Goal: Task Accomplishment & Management: Use online tool/utility

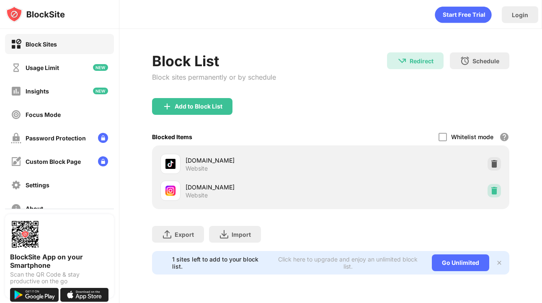
click at [489, 187] on div at bounding box center [494, 190] width 13 height 13
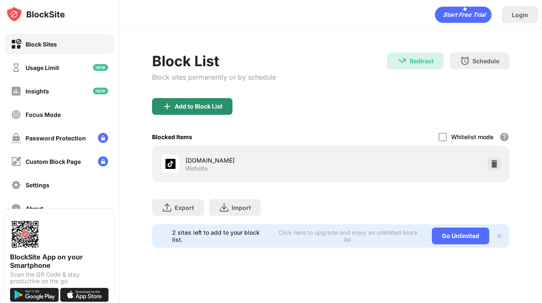
click at [180, 103] on div "Add to Block List" at bounding box center [199, 106] width 48 height 7
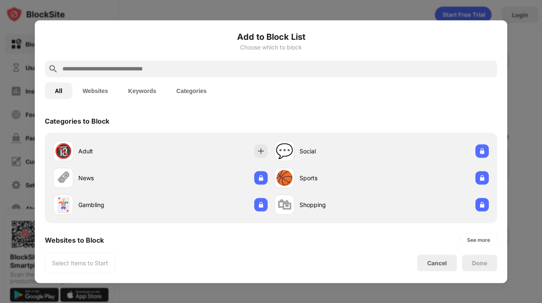
click at [74, 67] on input "text" at bounding box center [278, 69] width 432 height 10
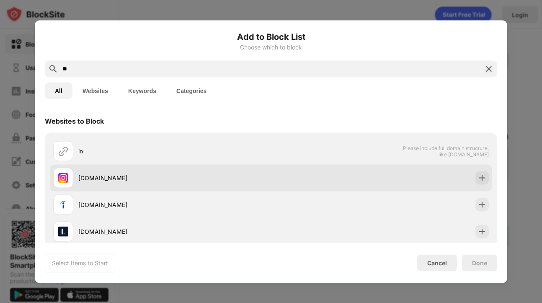
type input "**"
click at [155, 171] on div "[DOMAIN_NAME]" at bounding box center [162, 178] width 218 height 20
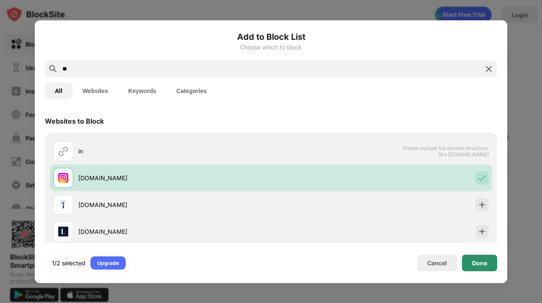
click at [481, 265] on div "Done" at bounding box center [479, 262] width 15 height 7
